Goal: Transaction & Acquisition: Obtain resource

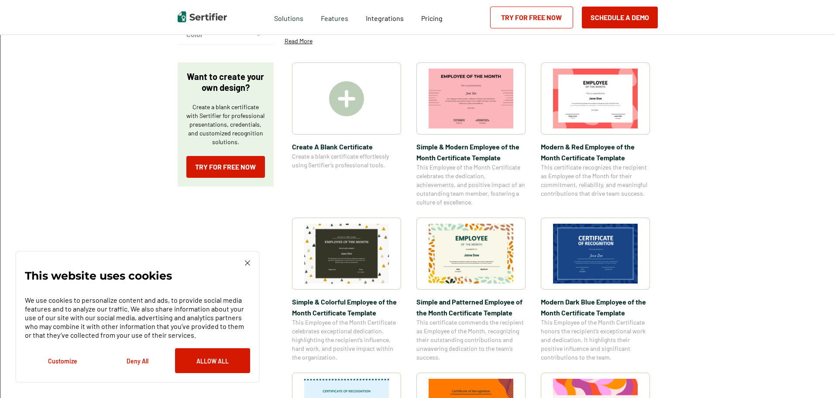
scroll to position [175, 0]
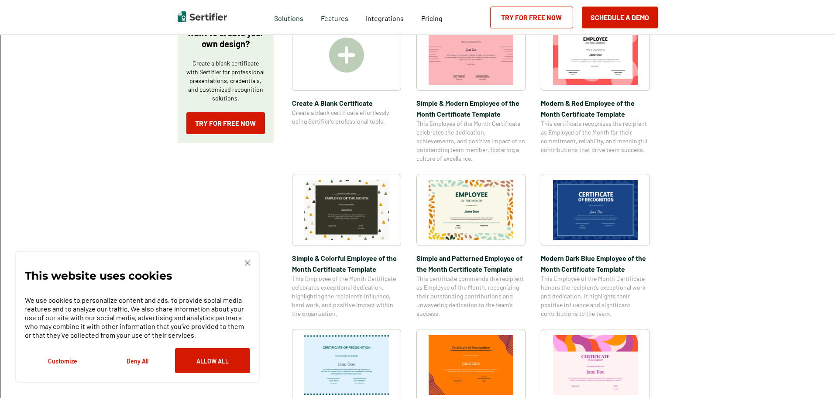
click at [389, 196] on img at bounding box center [346, 210] width 85 height 60
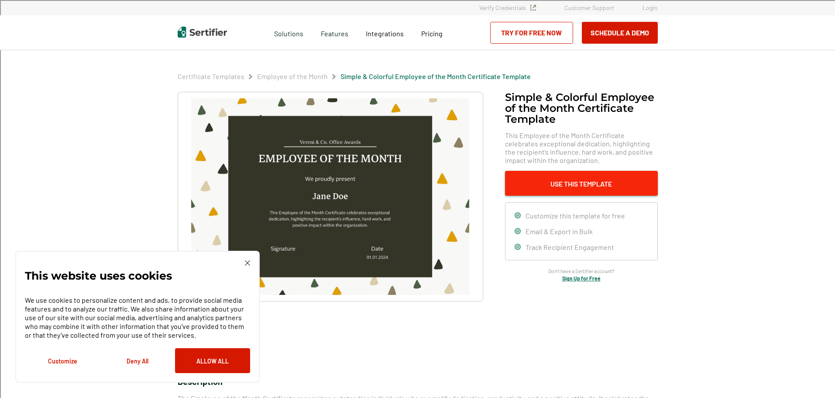
click at [532, 184] on button "Use This Template" at bounding box center [581, 183] width 153 height 25
